Goal: Transaction & Acquisition: Book appointment/travel/reservation

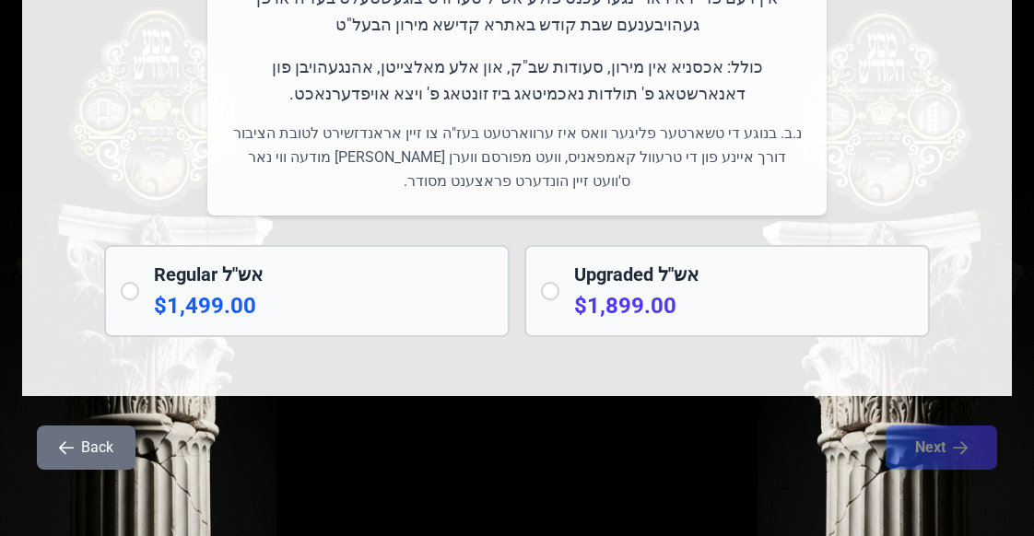
click at [115, 462] on button "Back" at bounding box center [86, 448] width 99 height 44
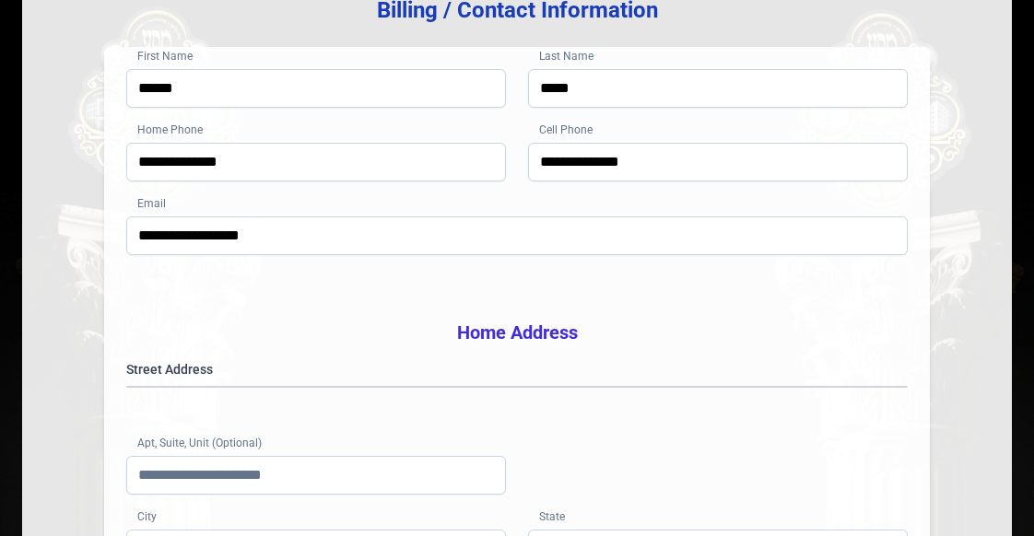
scroll to position [277, 0]
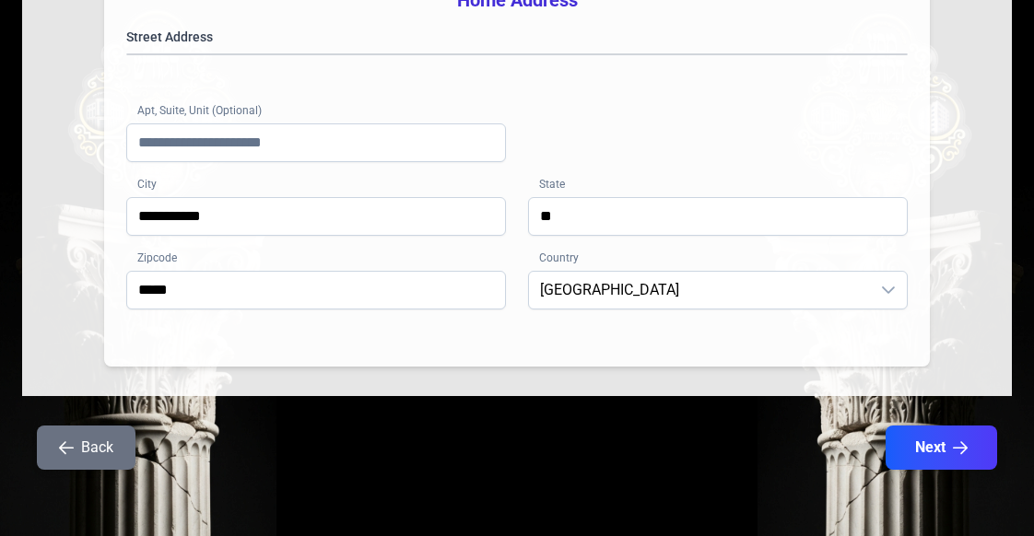
click at [98, 437] on button "Back" at bounding box center [86, 448] width 99 height 44
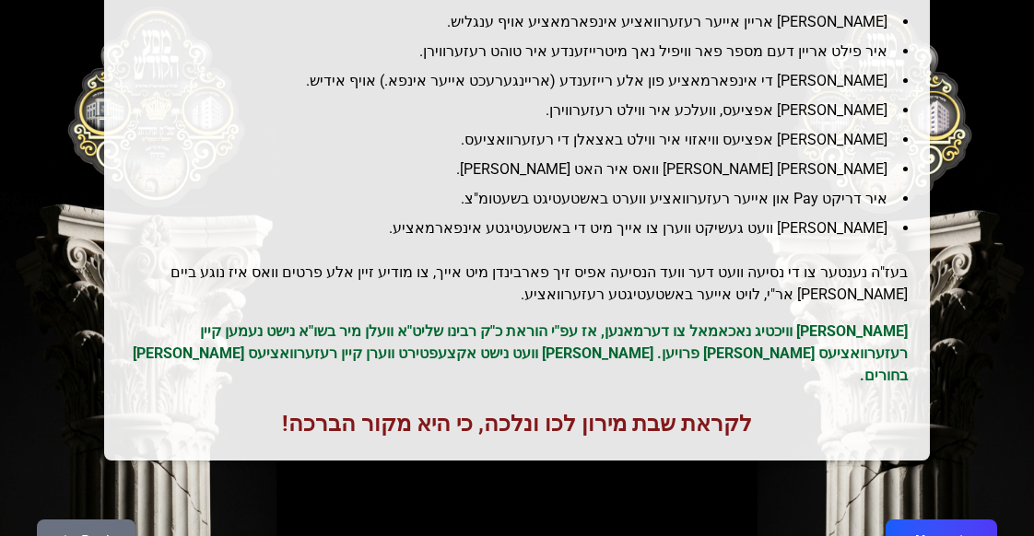
scroll to position [356, 0]
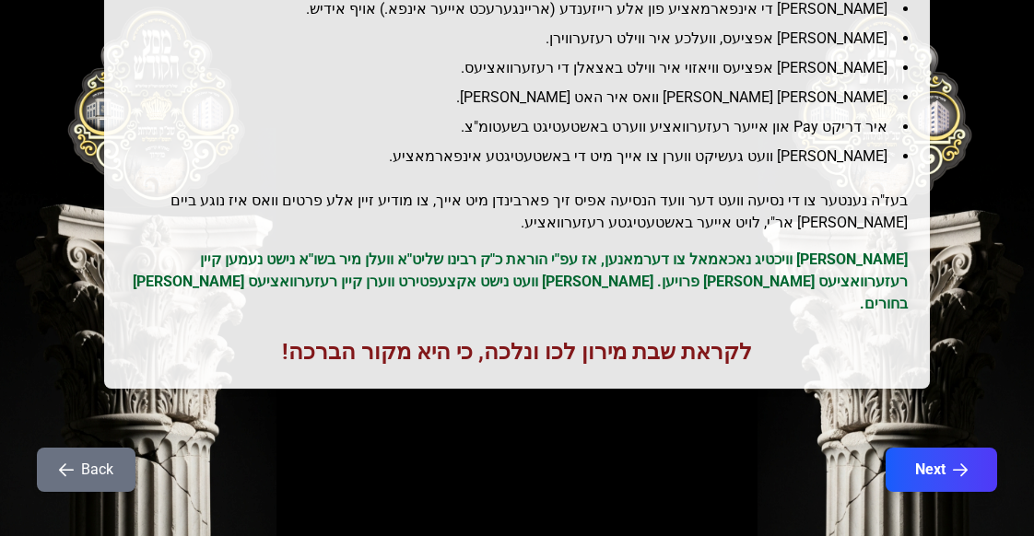
click at [925, 473] on div "Back Next" at bounding box center [517, 481] width 990 height 66
click at [925, 464] on button "Next" at bounding box center [941, 470] width 117 height 46
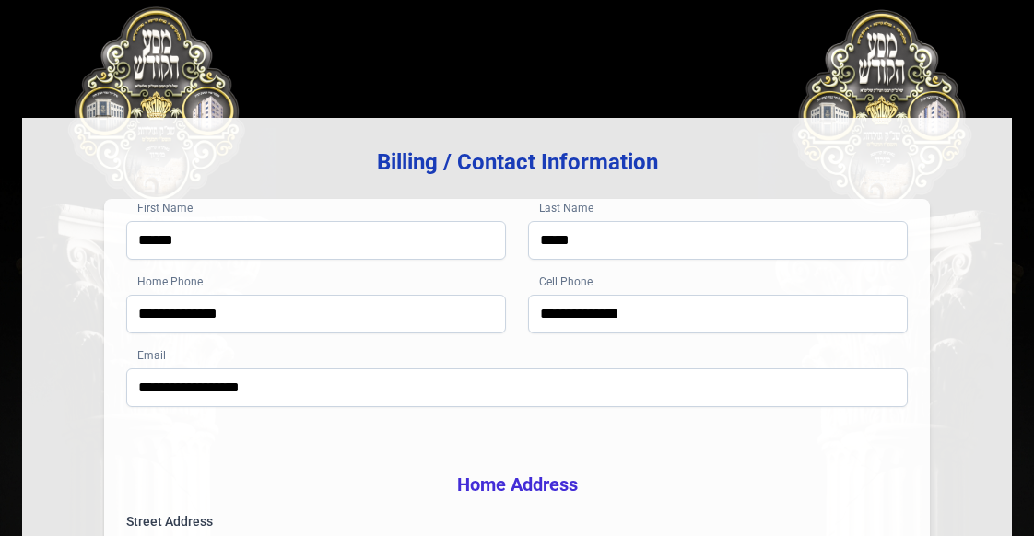
scroll to position [184, 0]
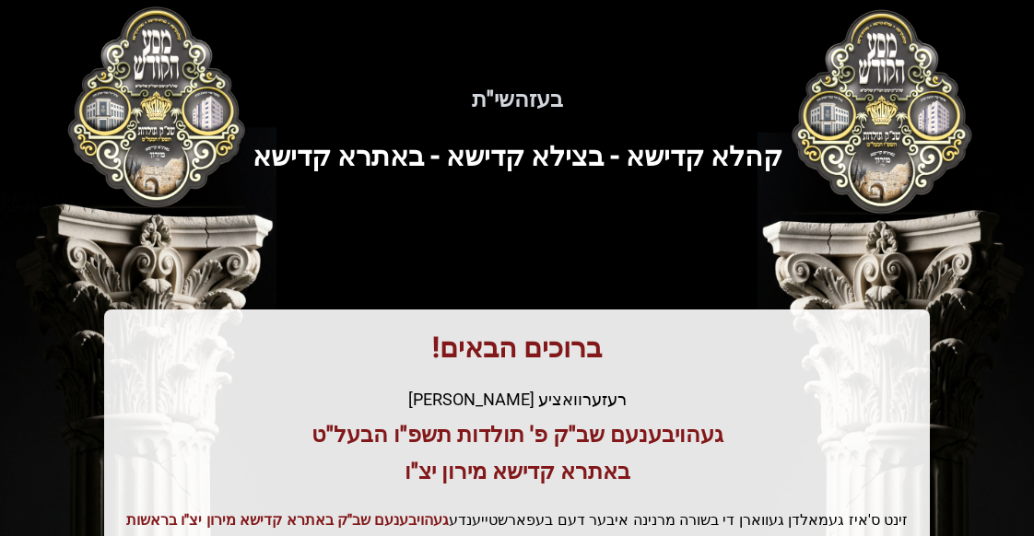
scroll to position [522, 0]
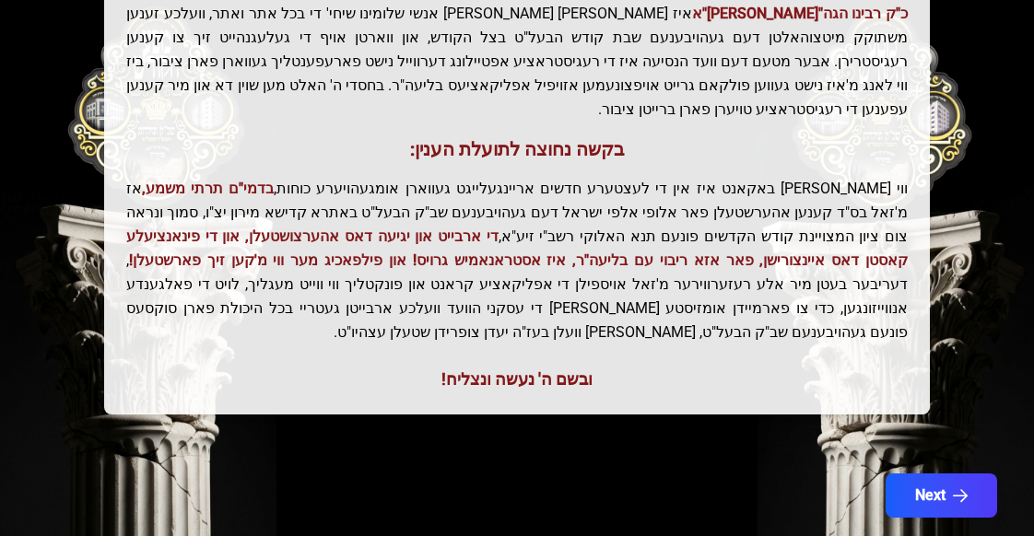
click at [940, 474] on button "Next" at bounding box center [942, 496] width 112 height 44
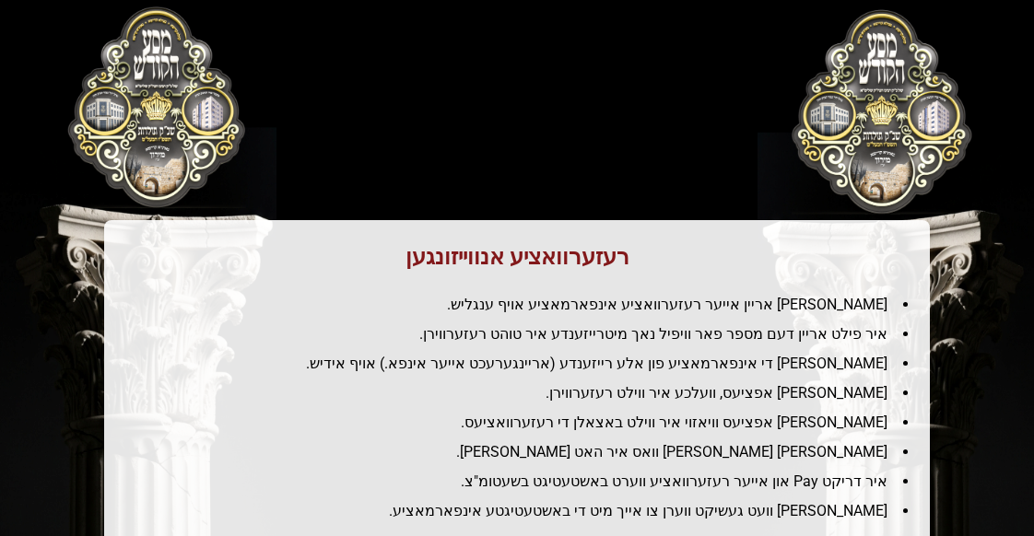
scroll to position [0, 0]
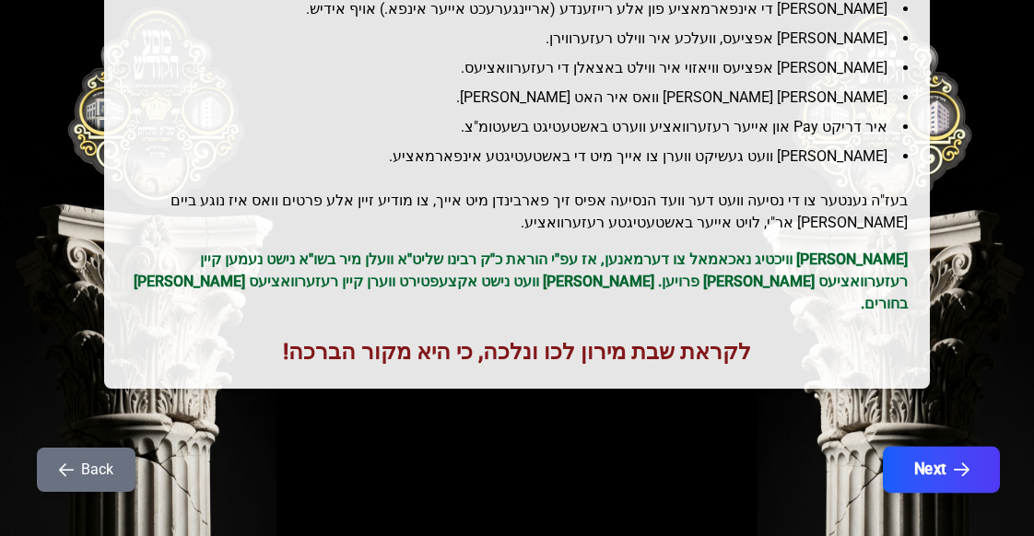
click at [947, 454] on button "Next" at bounding box center [941, 470] width 117 height 46
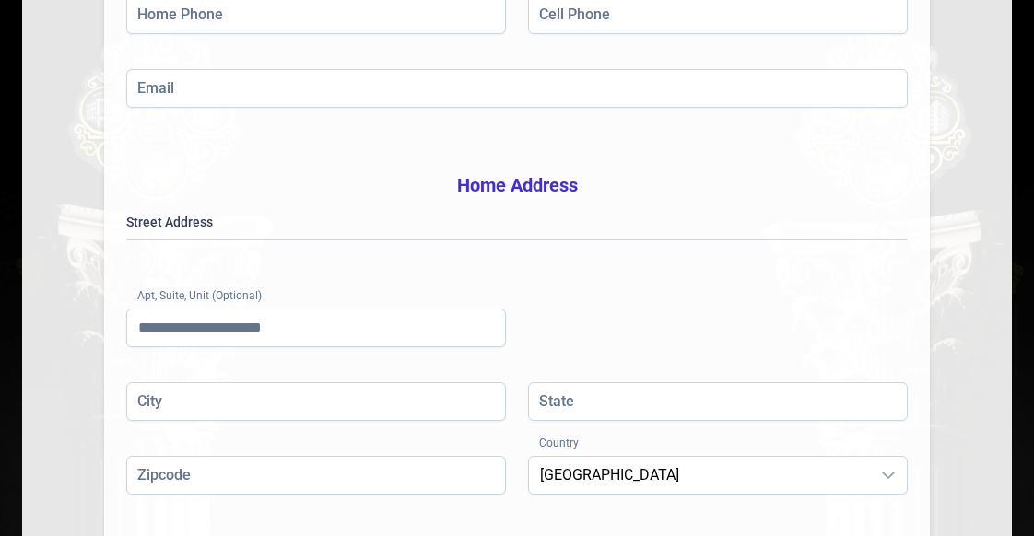
scroll to position [605, 0]
